Goal: Task Accomplishment & Management: Manage account settings

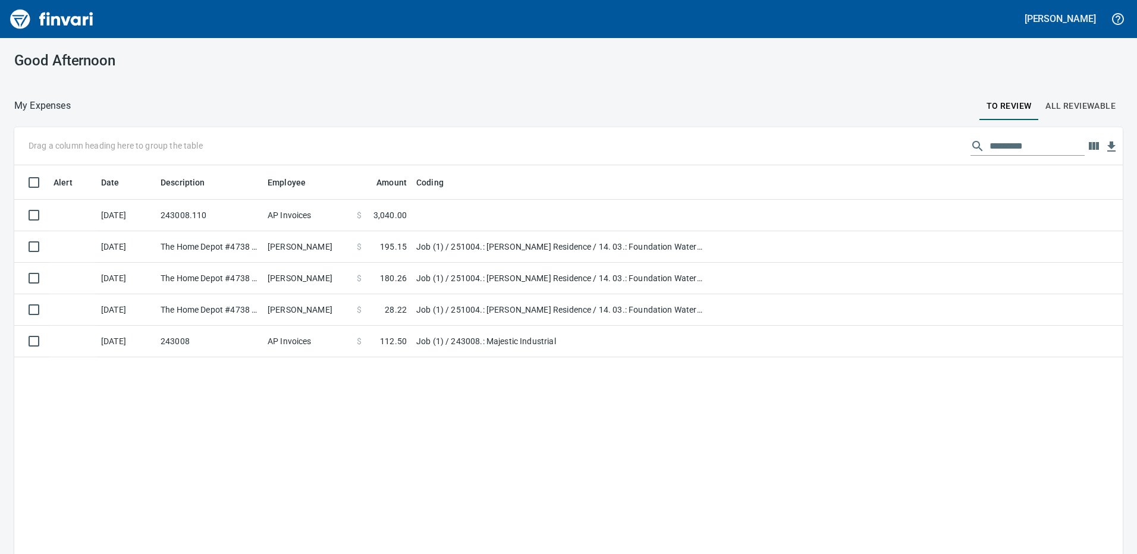
scroll to position [415, 1091]
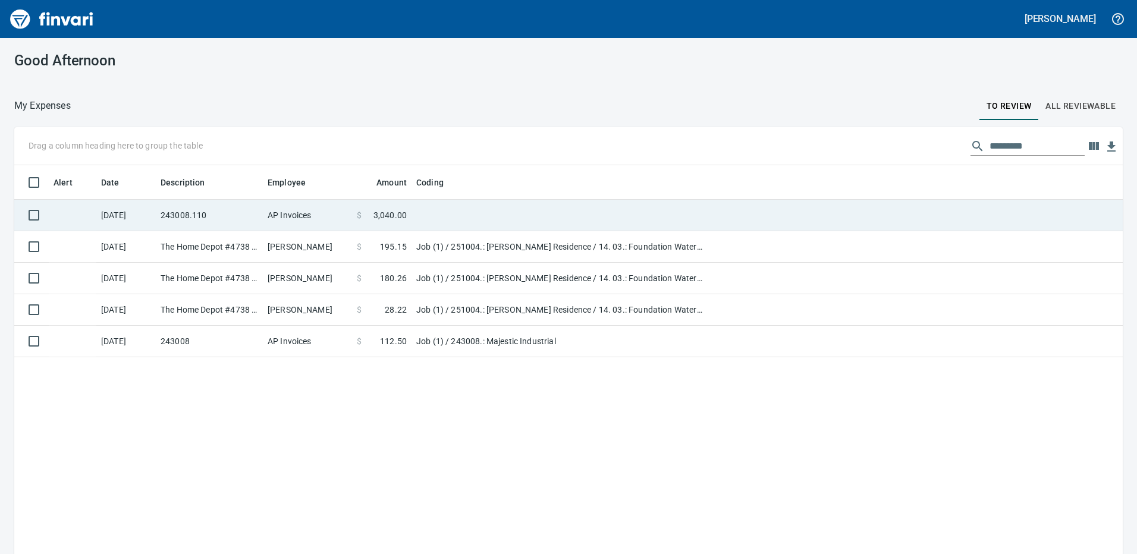
click at [383, 212] on span "3,040.00" at bounding box center [389, 215] width 33 height 12
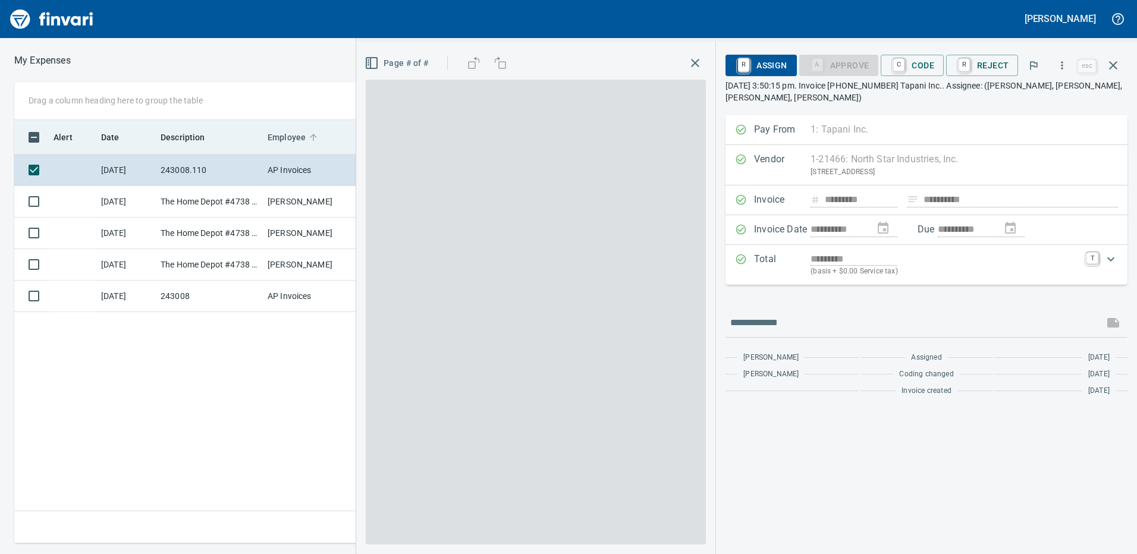
scroll to position [415, 802]
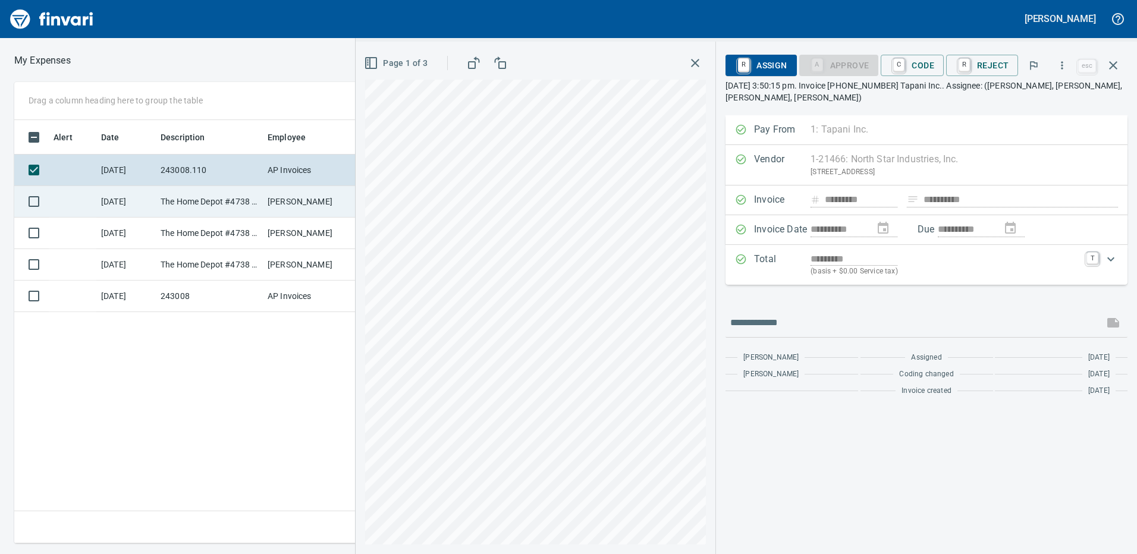
click at [240, 196] on td "The Home Depot #4738 [GEOGRAPHIC_DATA] [GEOGRAPHIC_DATA]" at bounding box center [209, 202] width 107 height 32
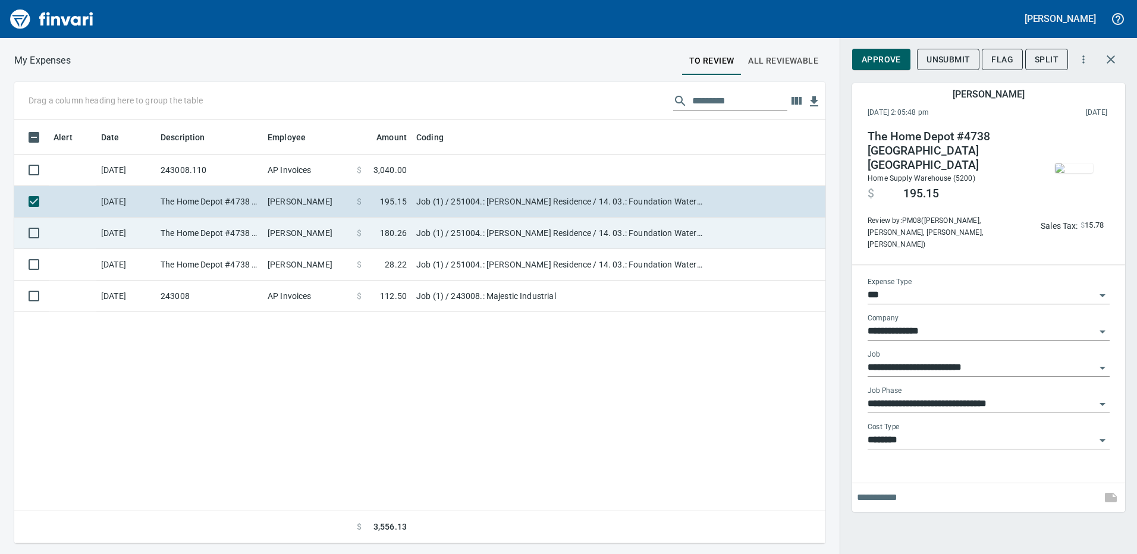
click at [482, 223] on td "Job (1) / 251004.: [PERSON_NAME] Residence / 14. 03.: Foundation Waterproofing …" at bounding box center [560, 234] width 297 height 32
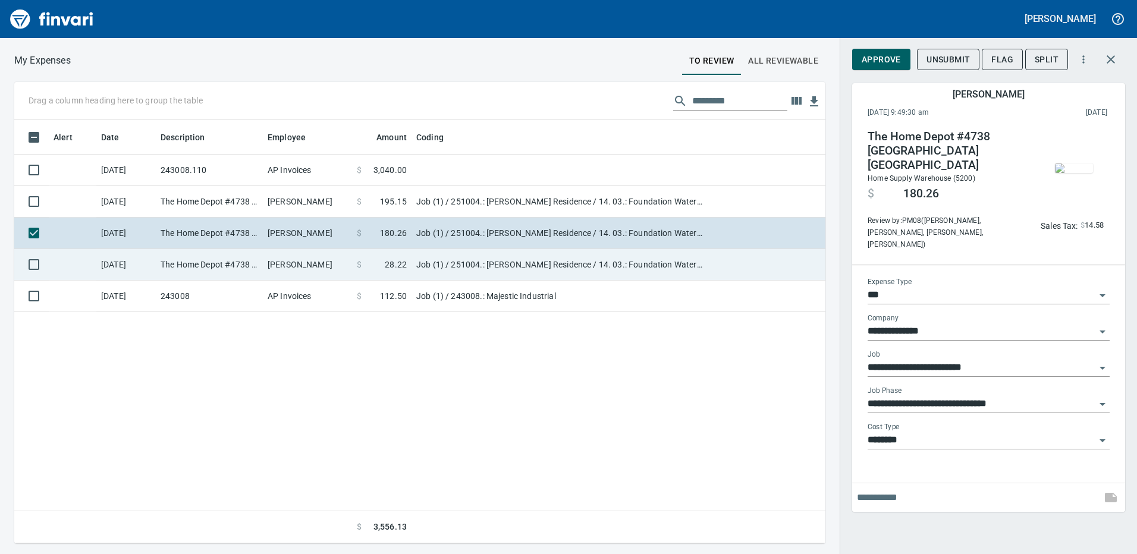
click at [488, 258] on td "Job (1) / 251004.: [PERSON_NAME] Residence / 14. 03.: Foundation Waterproofing …" at bounding box center [560, 265] width 297 height 32
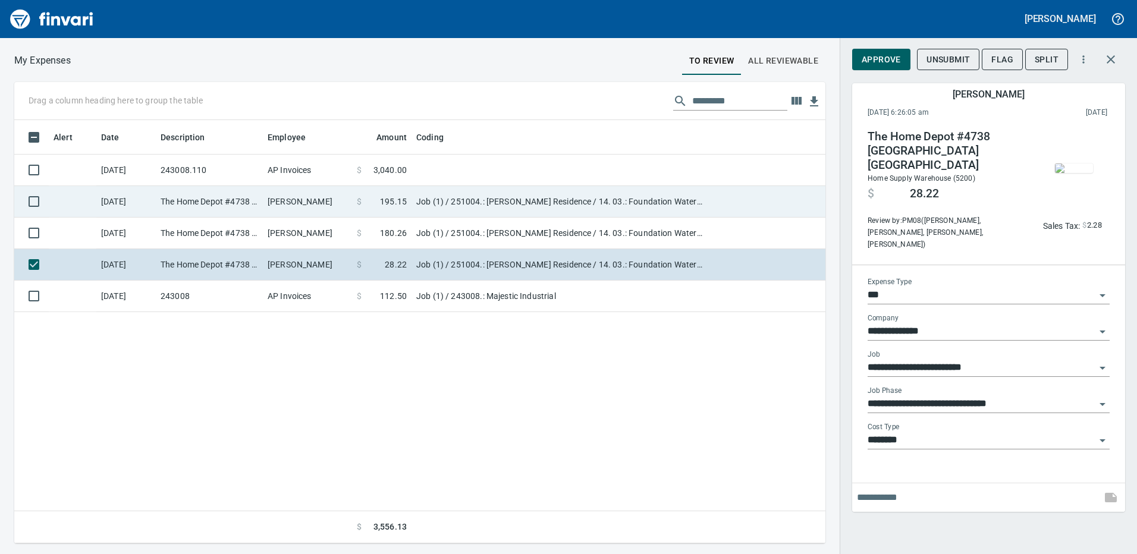
click at [488, 203] on td "Job (1) / 251004.: [PERSON_NAME] Residence / 14. 03.: Foundation Waterproofing …" at bounding box center [560, 202] width 297 height 32
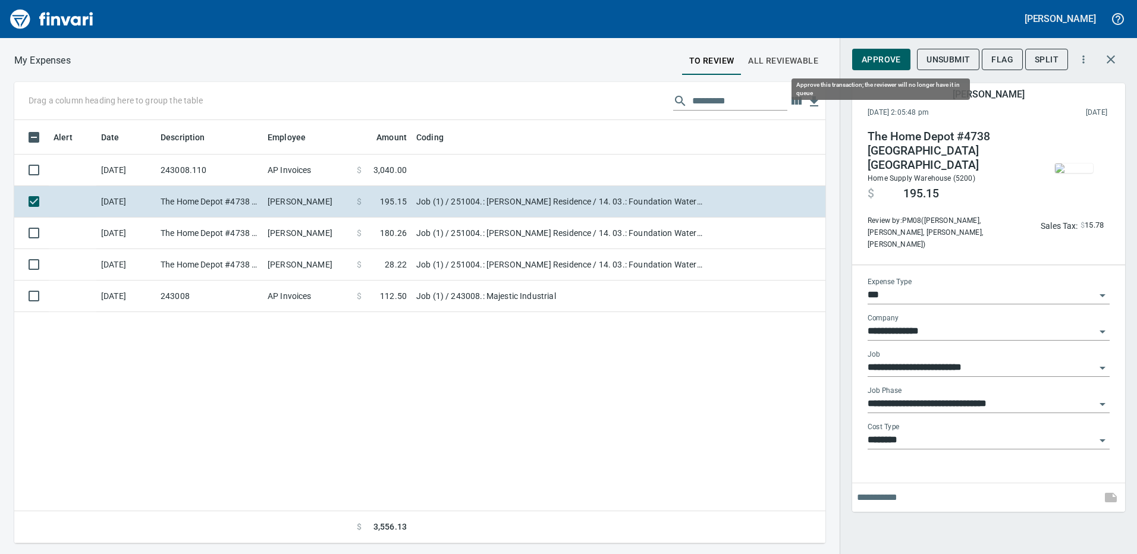
scroll to position [415, 802]
click at [879, 70] on button "Approve" at bounding box center [881, 60] width 58 height 22
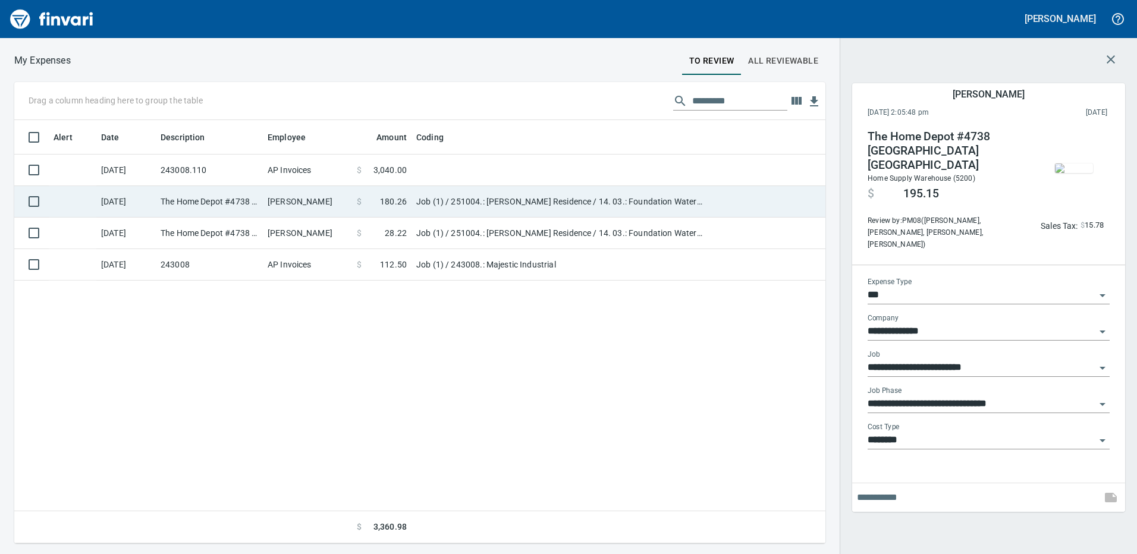
click at [640, 211] on td "Job (1) / 251004.: [PERSON_NAME] Residence / 14. 03.: Foundation Waterproofing …" at bounding box center [560, 202] width 297 height 32
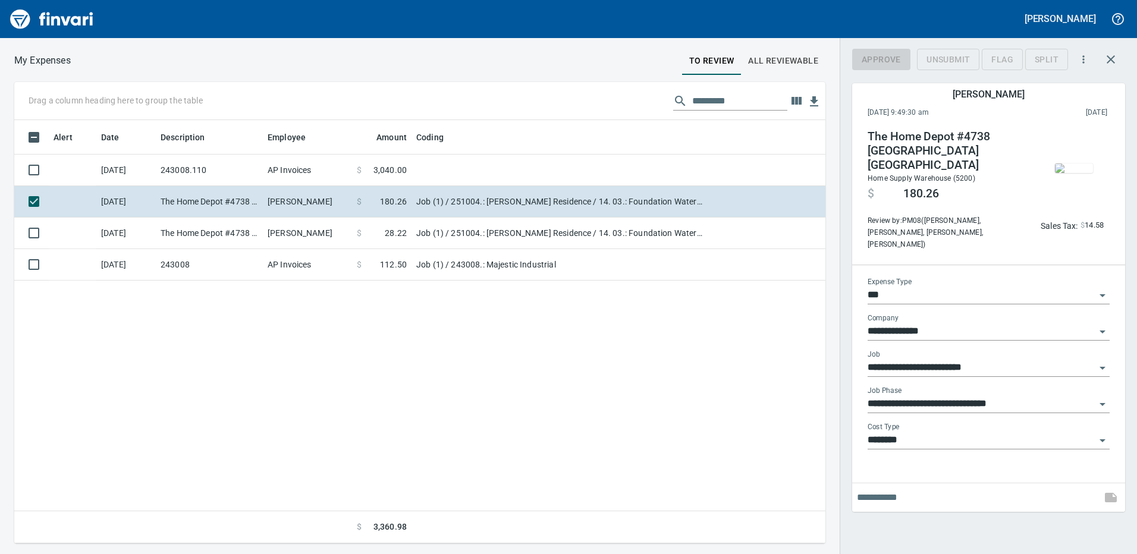
click at [876, 61] on div "Approve" at bounding box center [881, 60] width 58 height 22
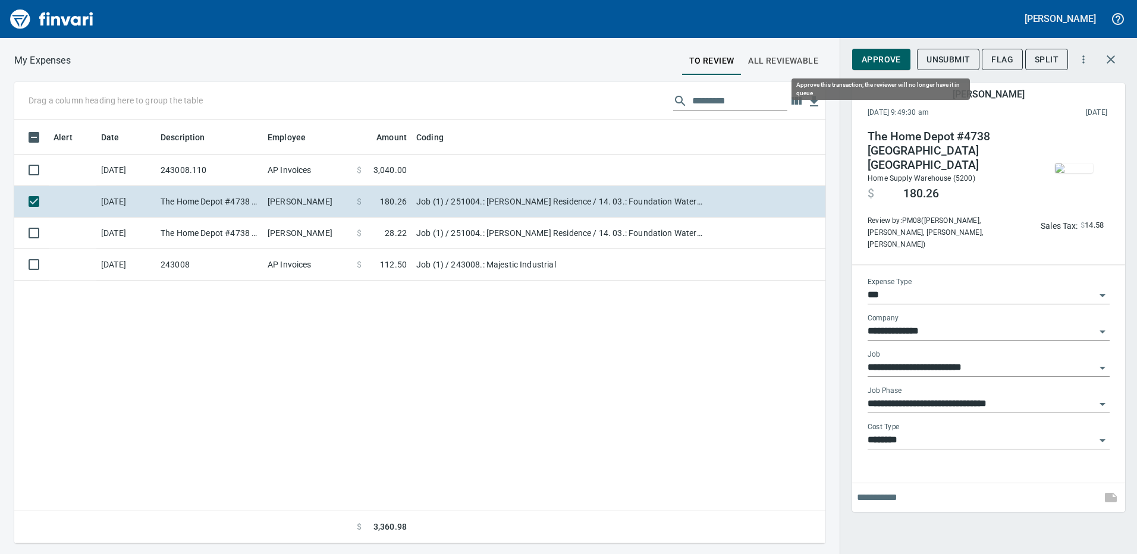
click at [862, 60] on span "Approve" at bounding box center [881, 59] width 39 height 15
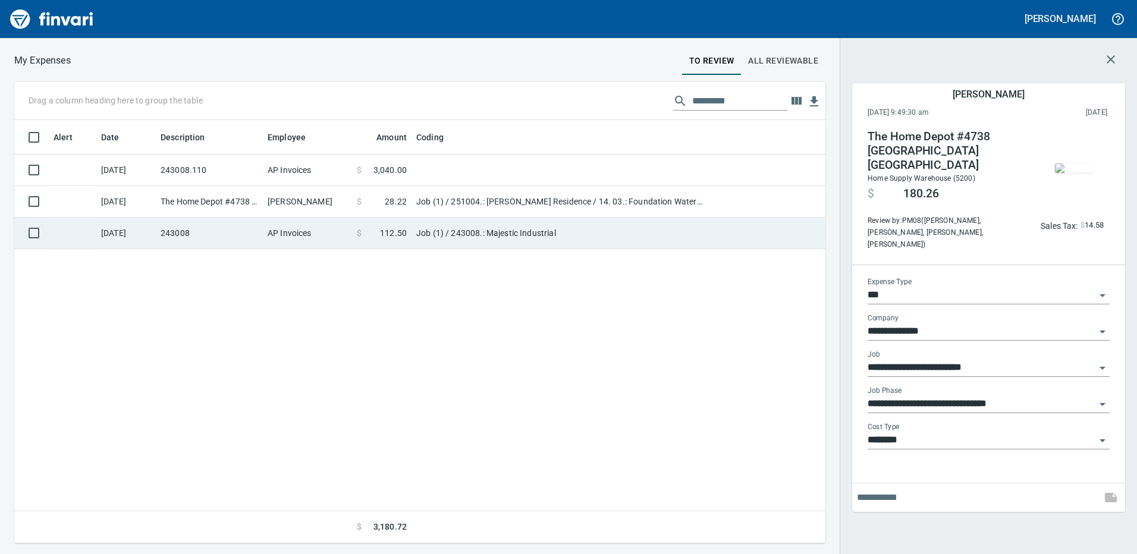
scroll to position [415, 802]
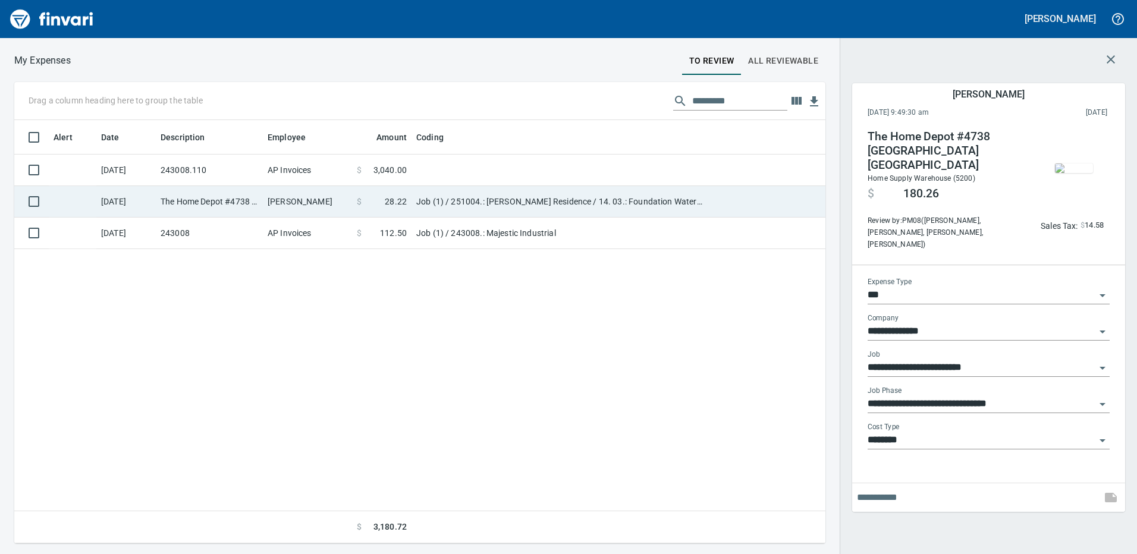
click at [615, 194] on td "Job (1) / 251004.: [PERSON_NAME] Residence / 14. 03.: Foundation Waterproofing …" at bounding box center [560, 202] width 297 height 32
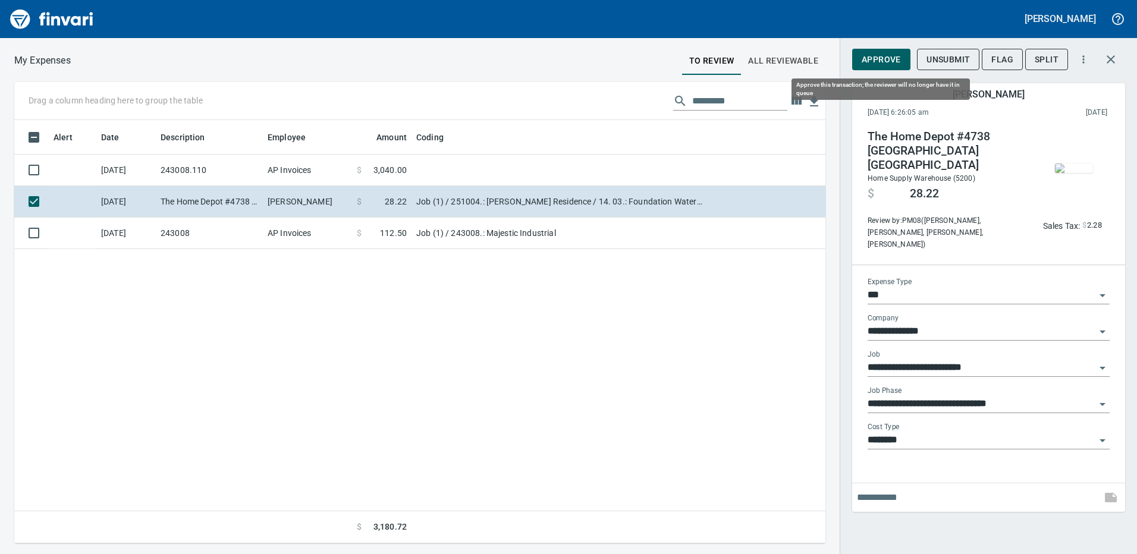
scroll to position [415, 802]
click at [868, 64] on span "Approve" at bounding box center [881, 59] width 39 height 15
